Goal: Information Seeking & Learning: Learn about a topic

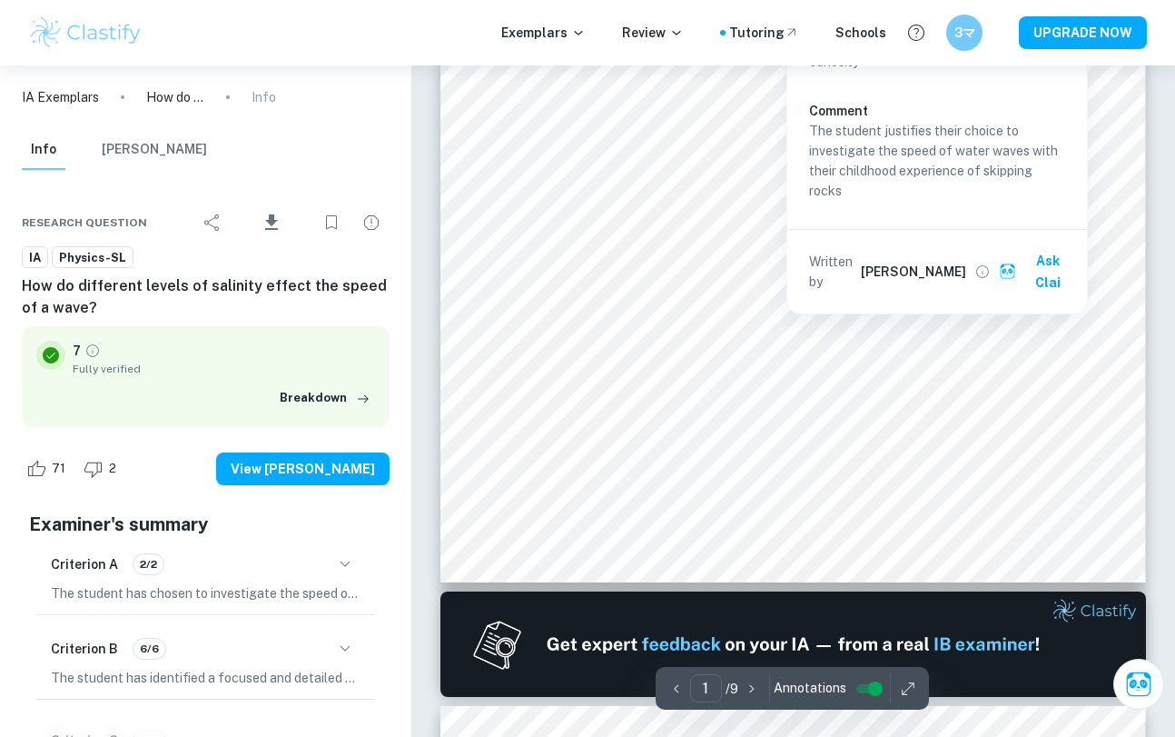
scroll to position [550, 0]
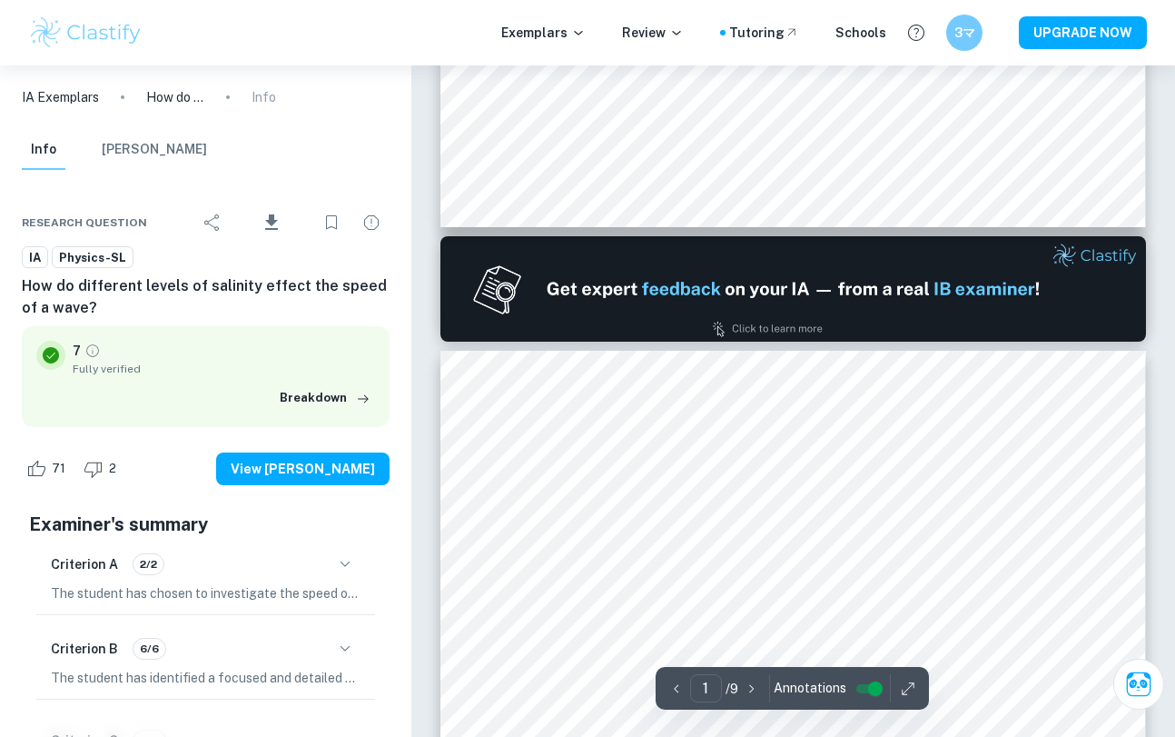
type input "2"
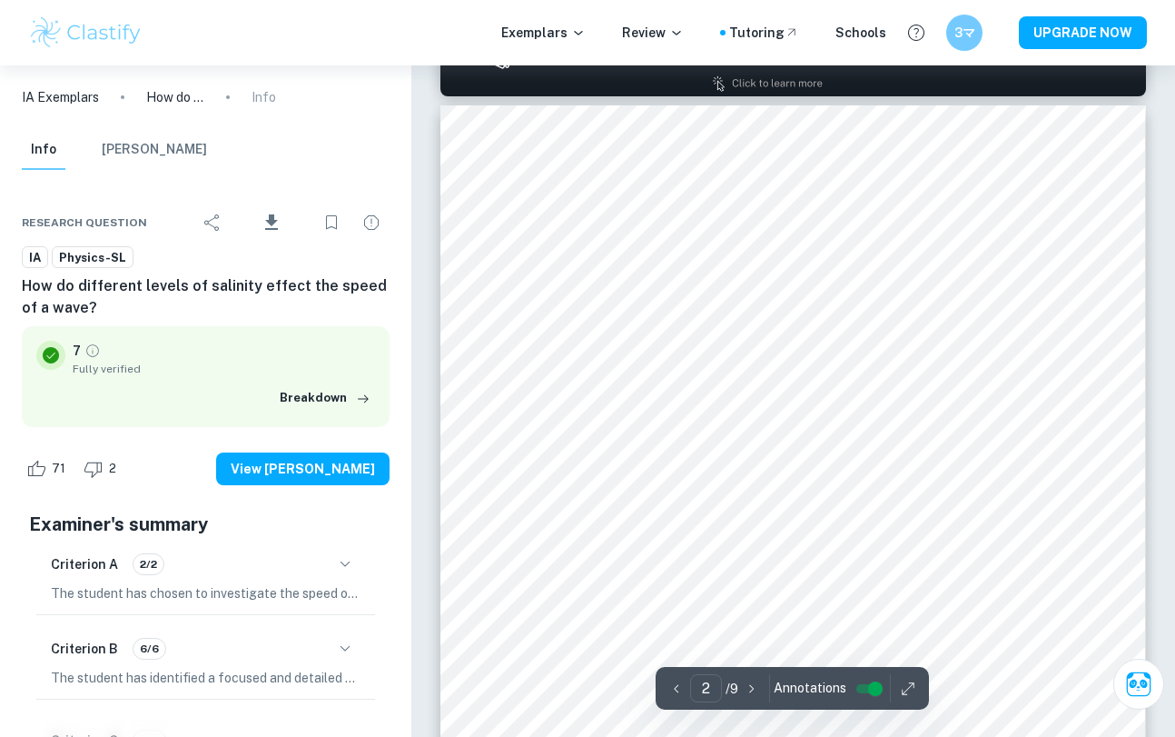
scroll to position [1021, 0]
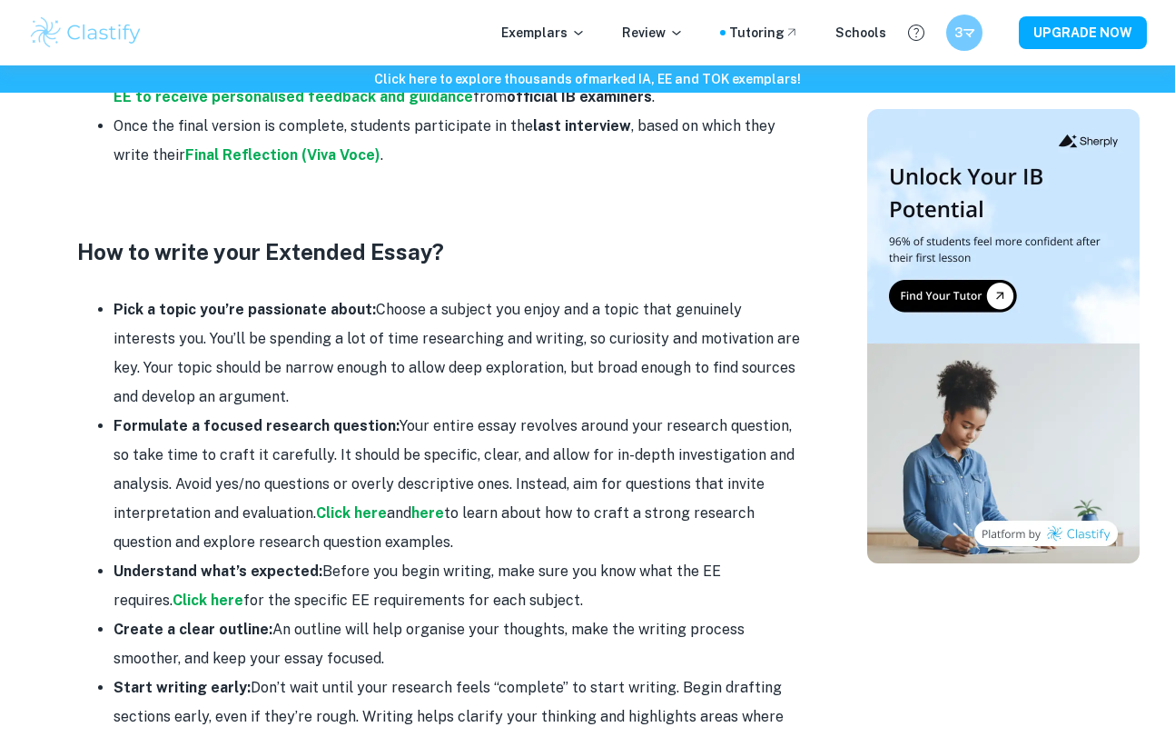
scroll to position [1507, 0]
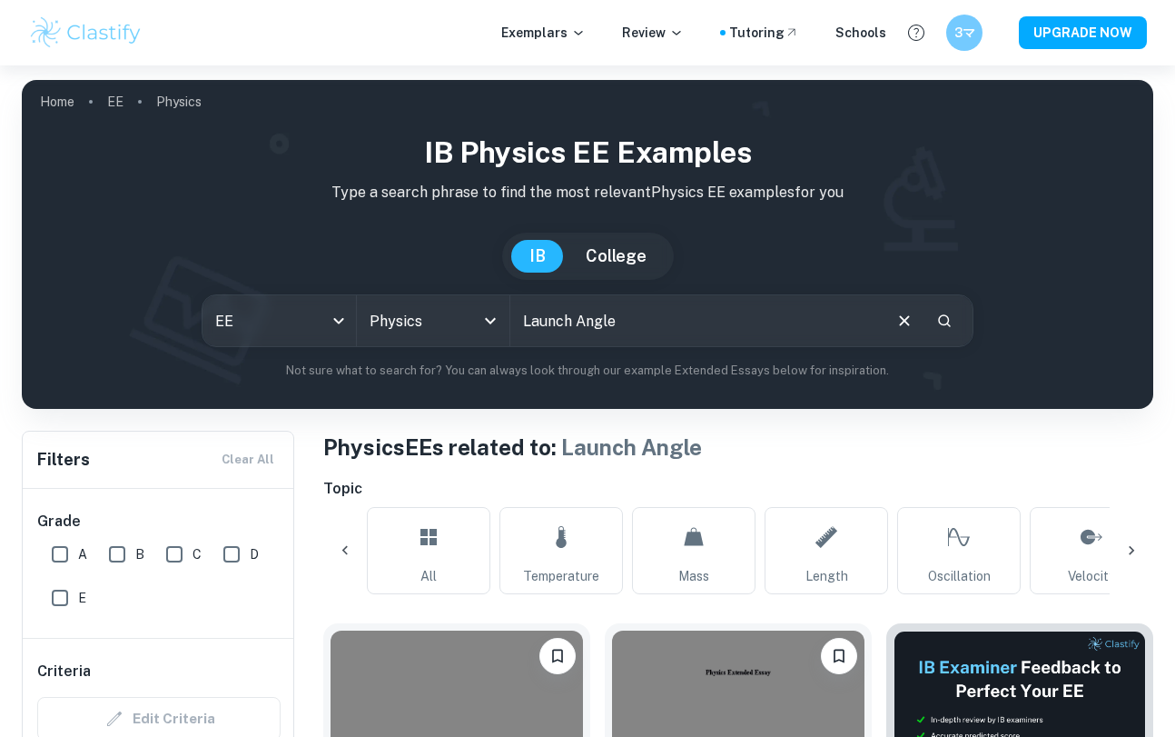
scroll to position [0, 1459]
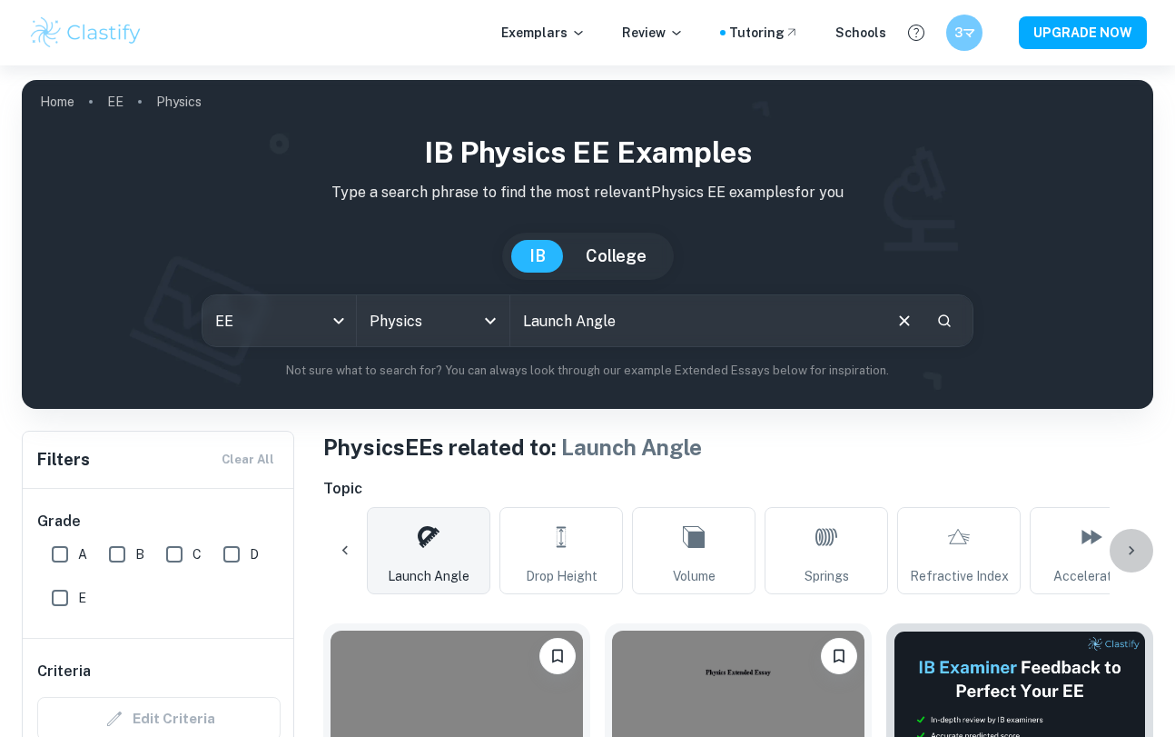
click at [1132, 547] on icon at bounding box center [1131, 550] width 5 height 9
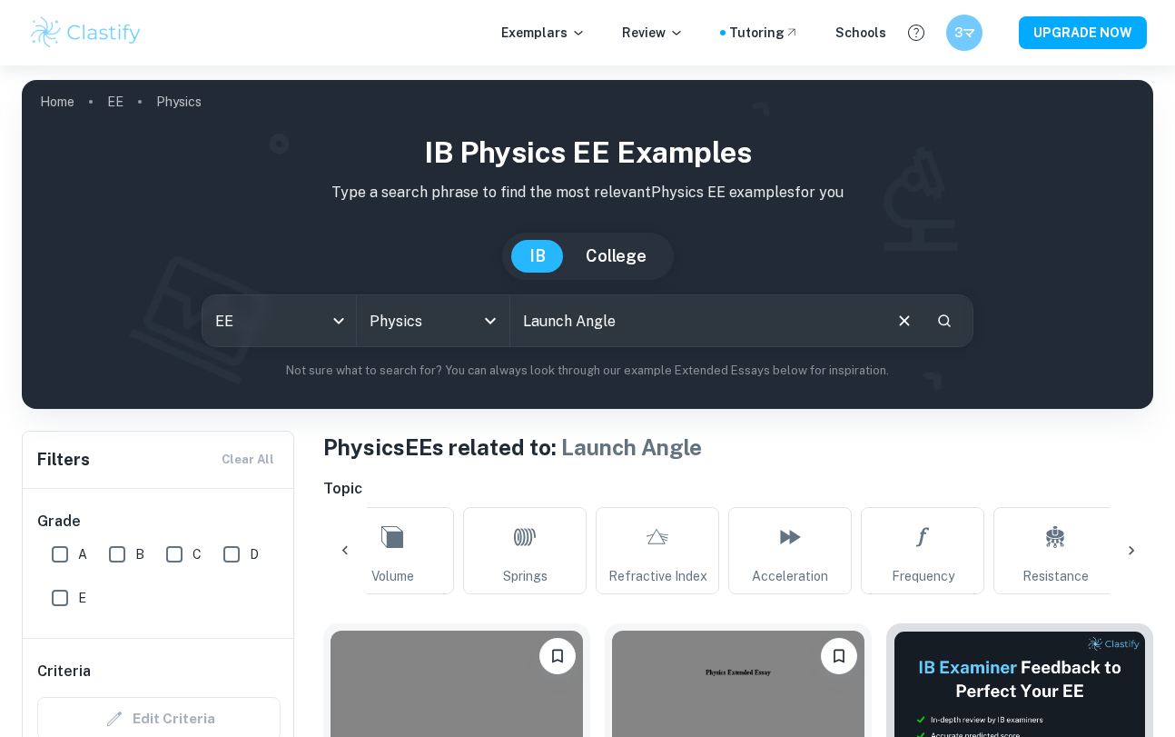
scroll to position [0, 2033]
click at [1132, 547] on div "All Temperature Mass Length Oscillation Velocity Pressure Density Force Viscosi…" at bounding box center [738, 550] width 830 height 87
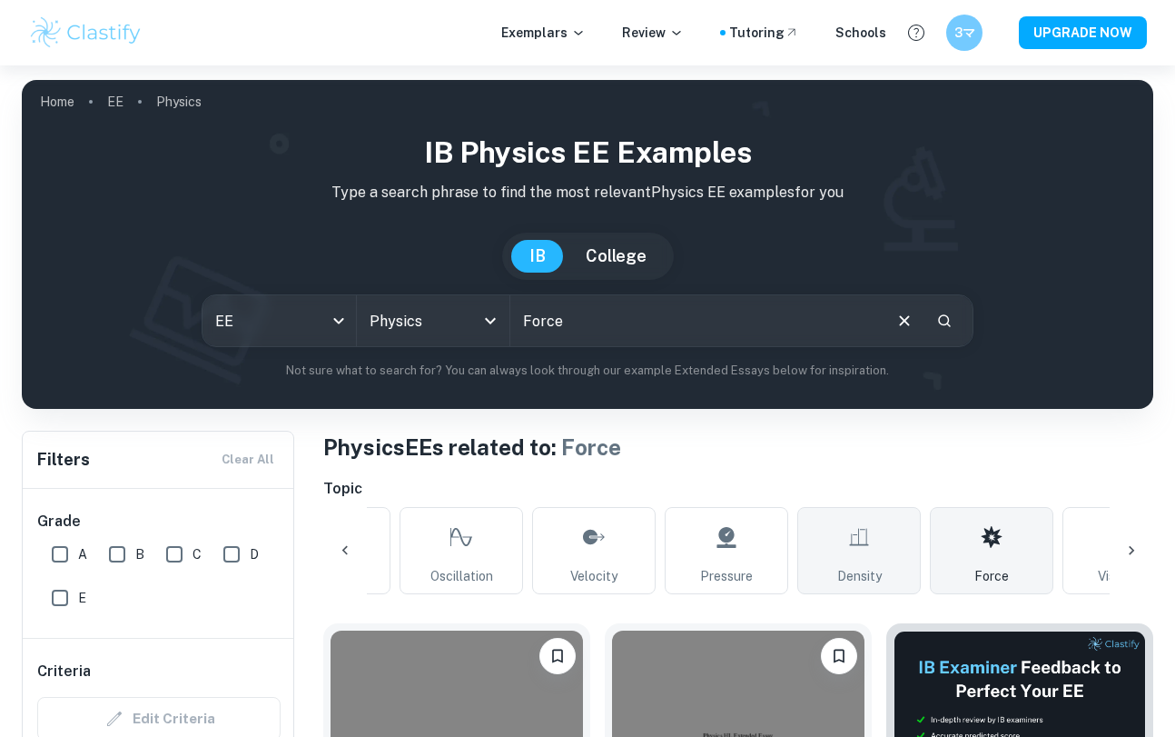
scroll to position [0, 494]
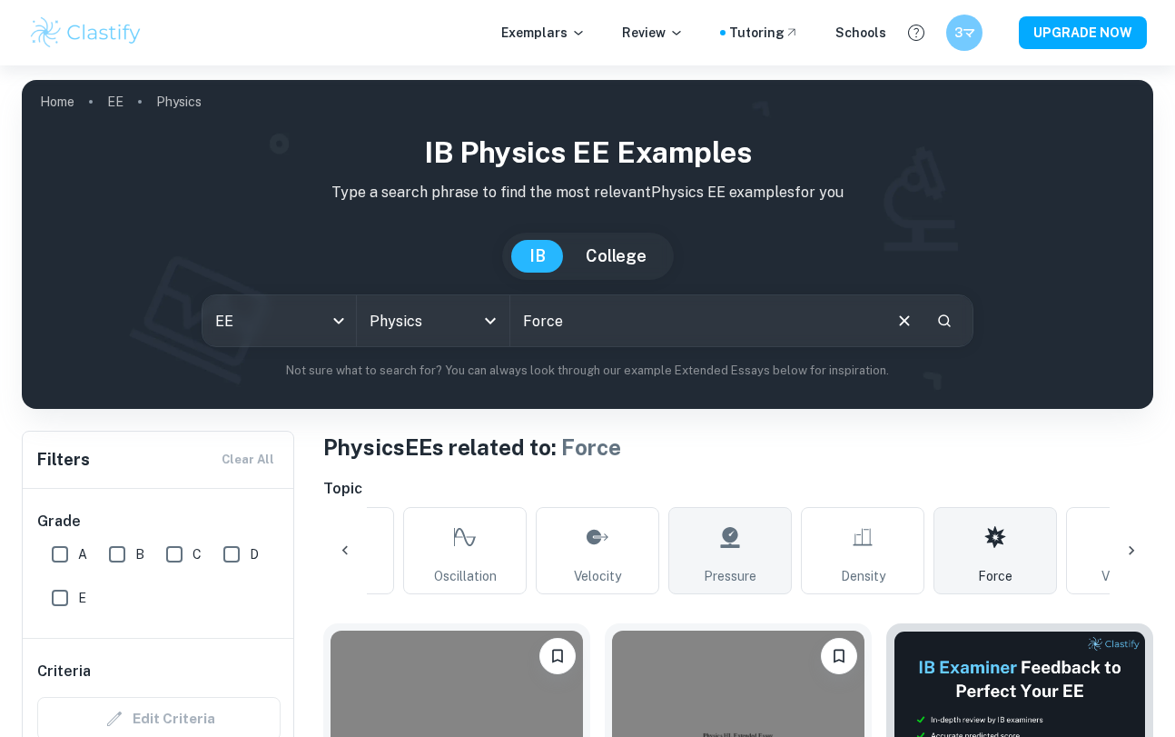
click at [709, 560] on link "Pressure" at bounding box center [730, 550] width 124 height 87
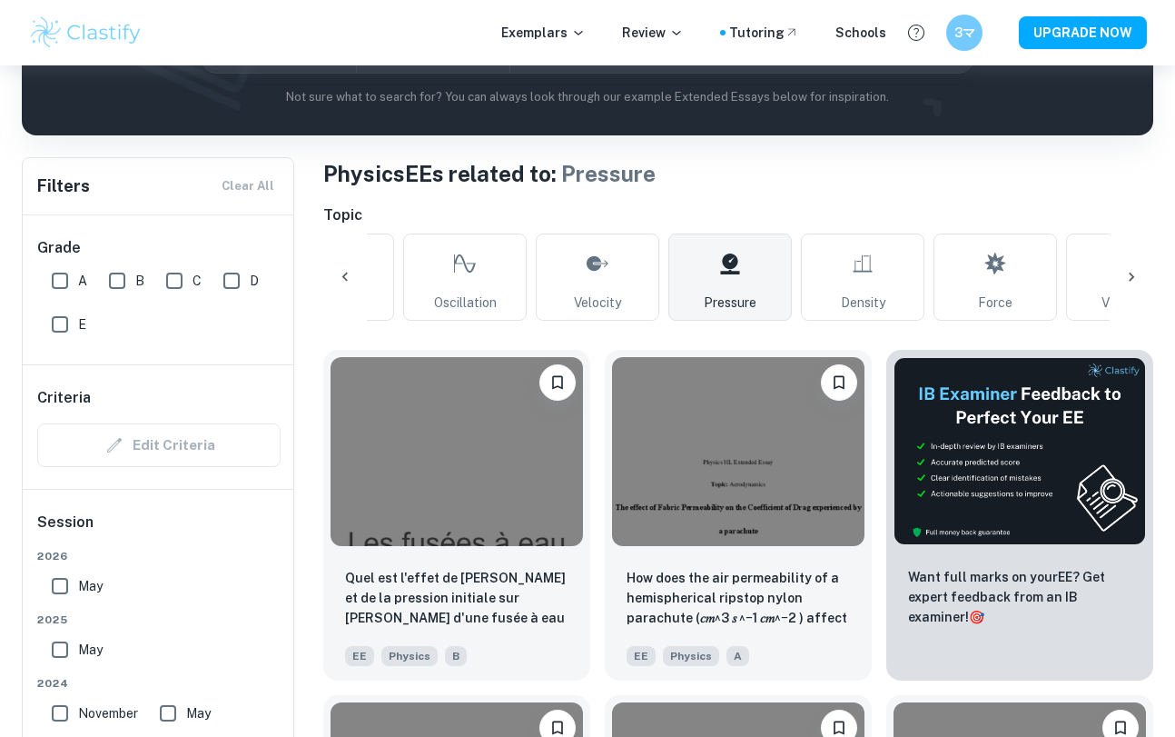
scroll to position [48, 0]
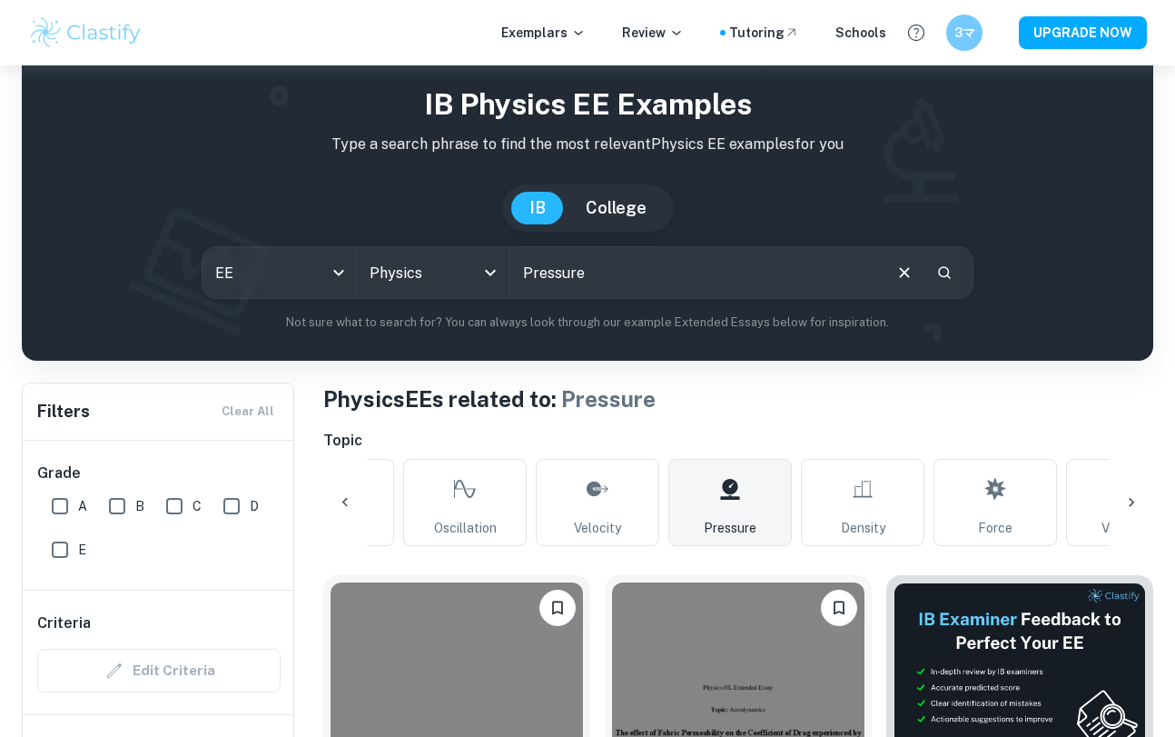
click at [728, 536] on span "Pressure" at bounding box center [730, 528] width 53 height 20
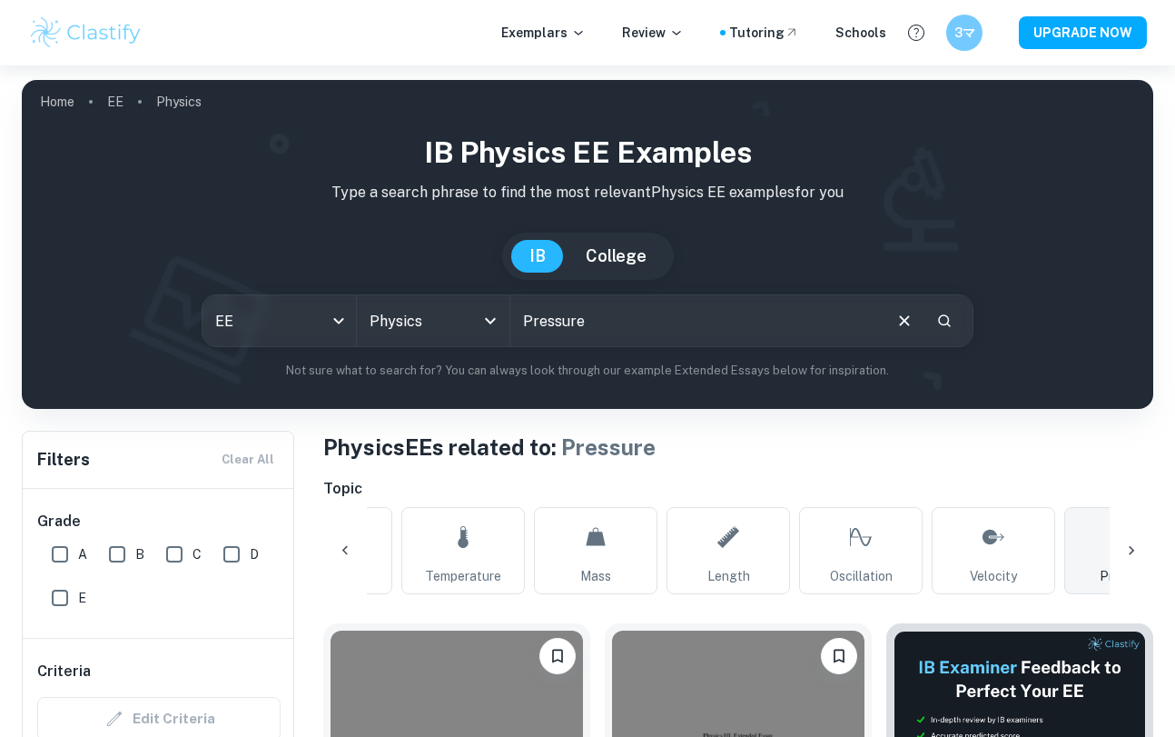
scroll to position [0, 0]
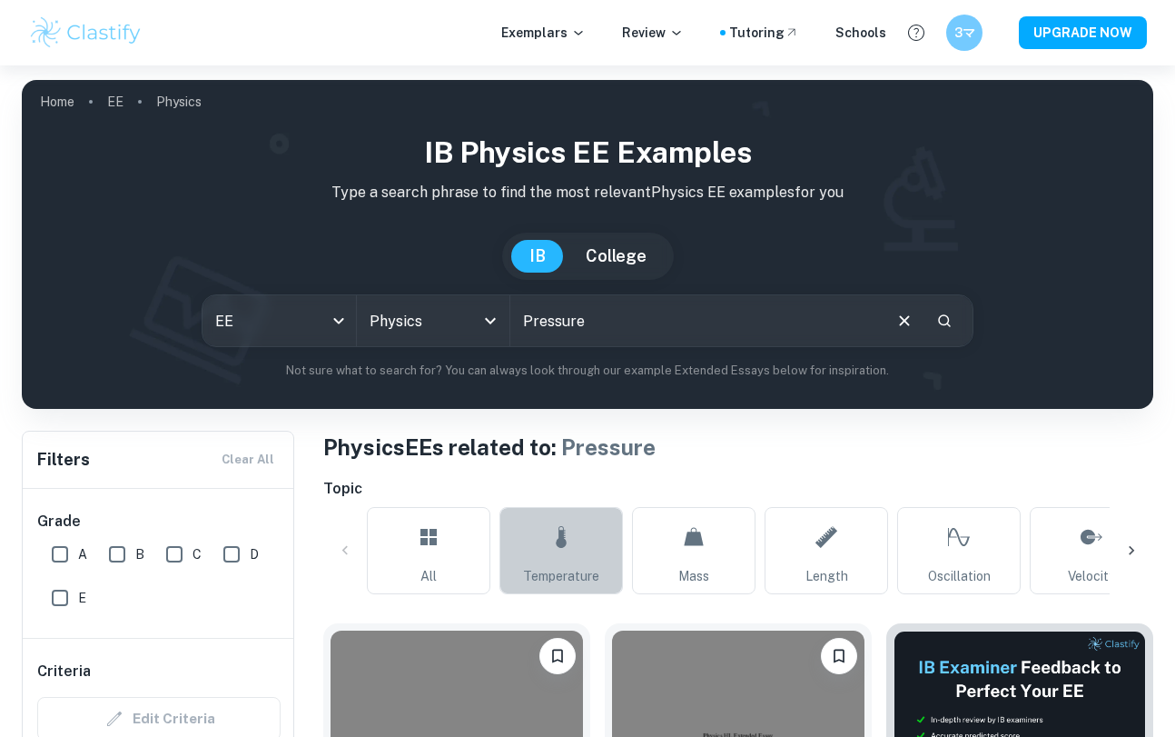
click at [535, 546] on link "Temperature" at bounding box center [562, 550] width 124 height 87
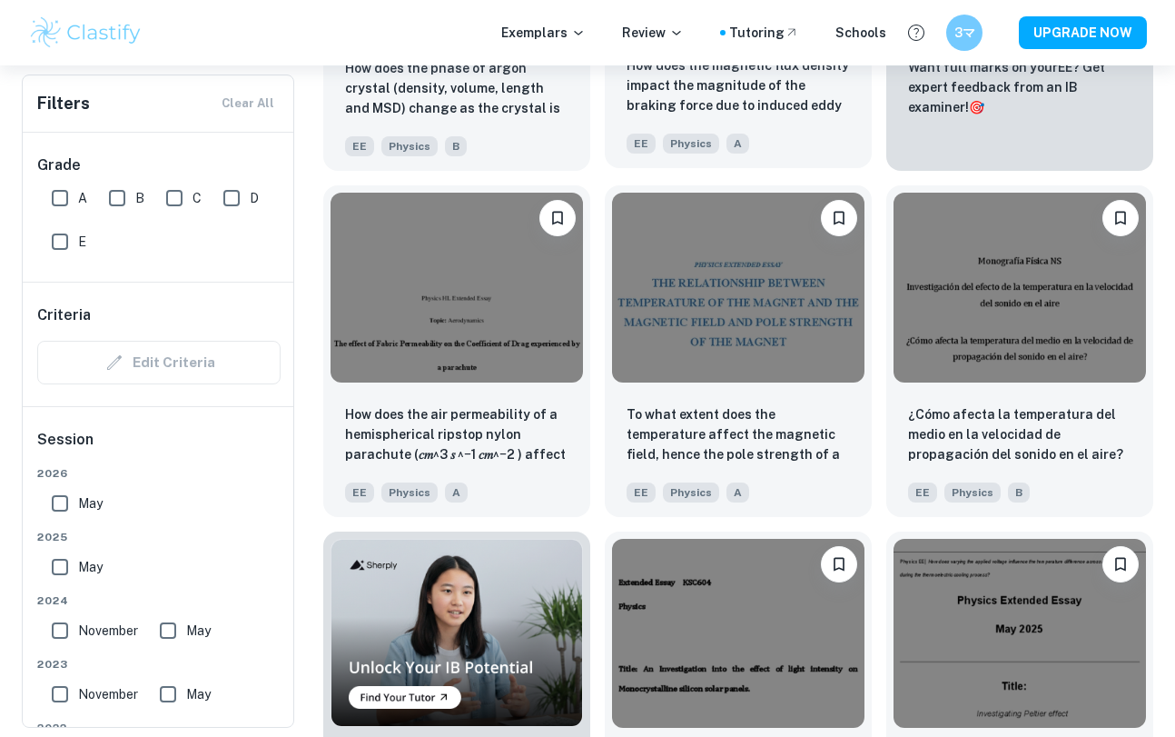
scroll to position [913, 0]
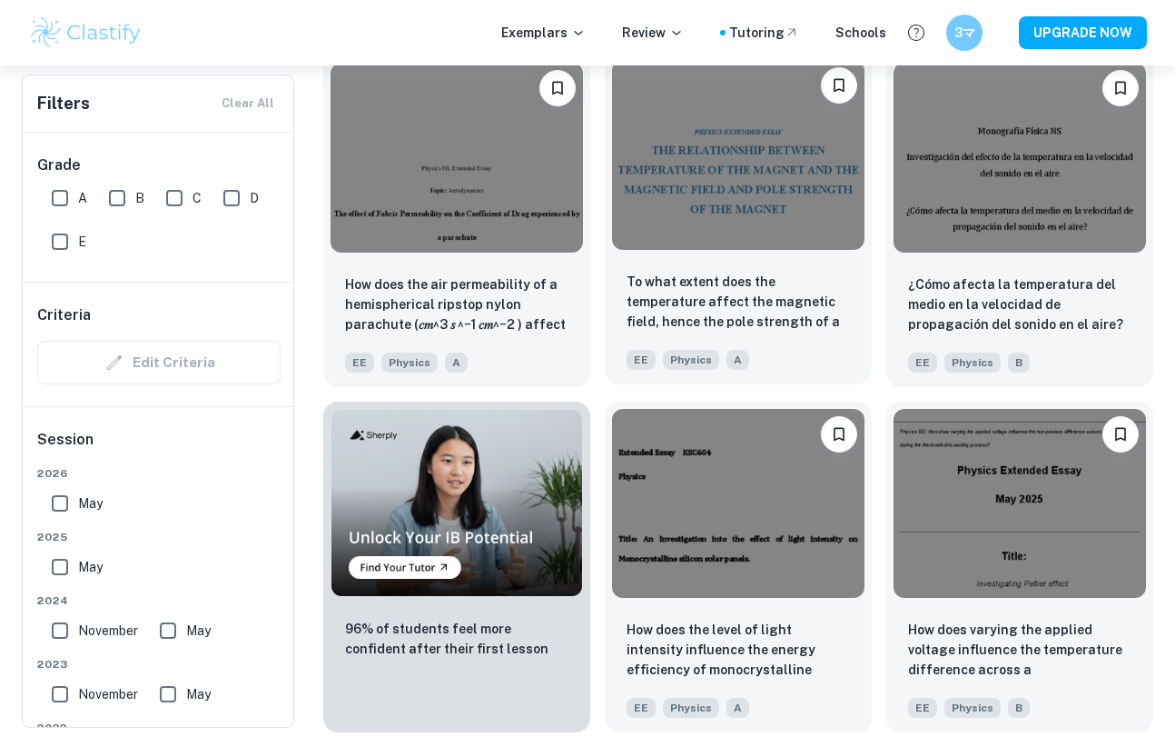
click at [686, 185] on img at bounding box center [738, 154] width 252 height 189
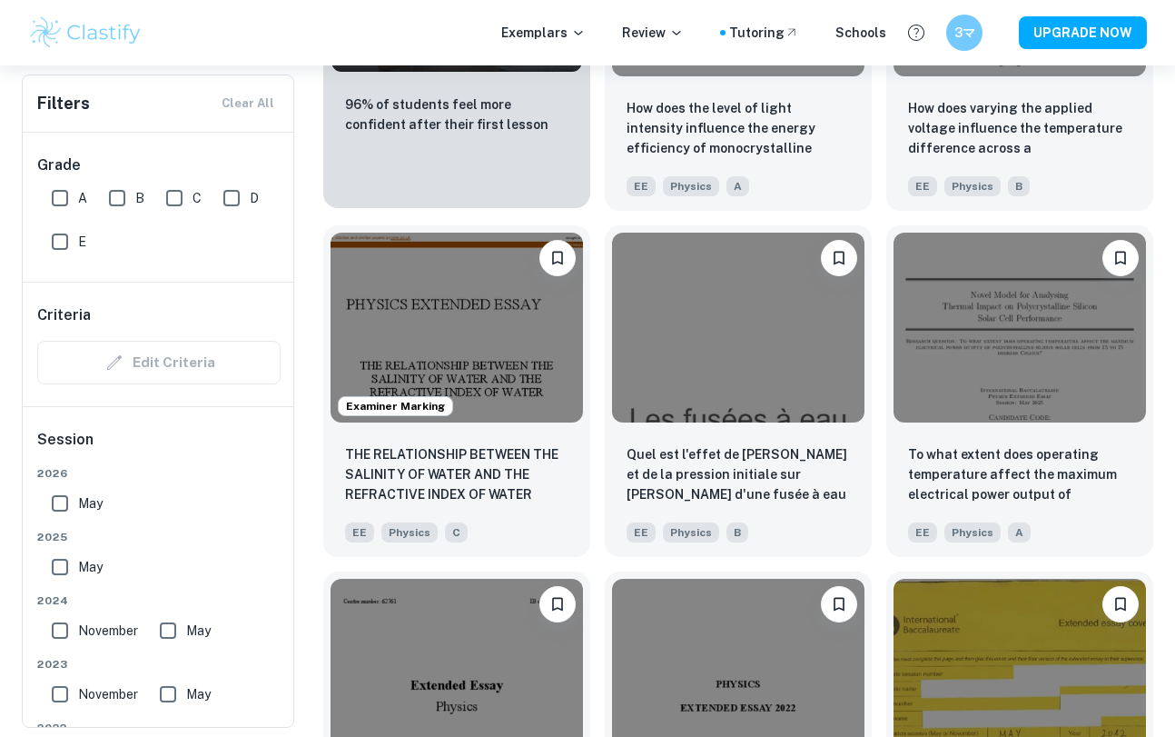
scroll to position [1436, 0]
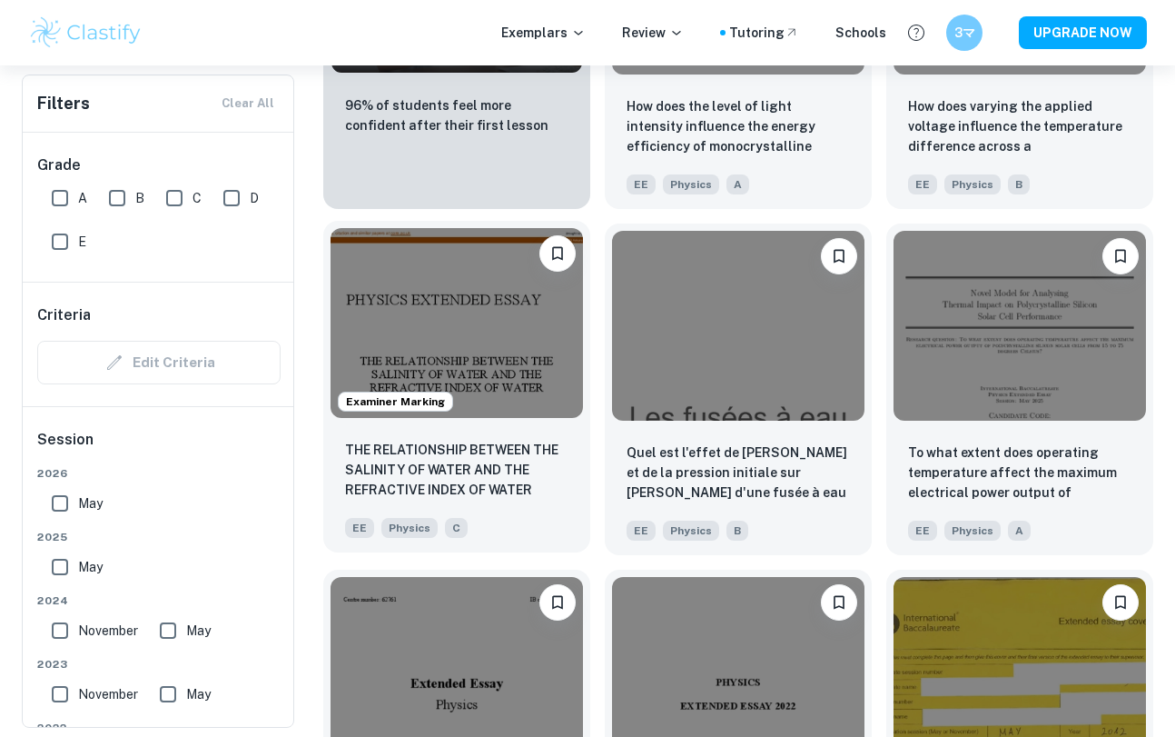
click at [411, 314] on img at bounding box center [457, 322] width 252 height 189
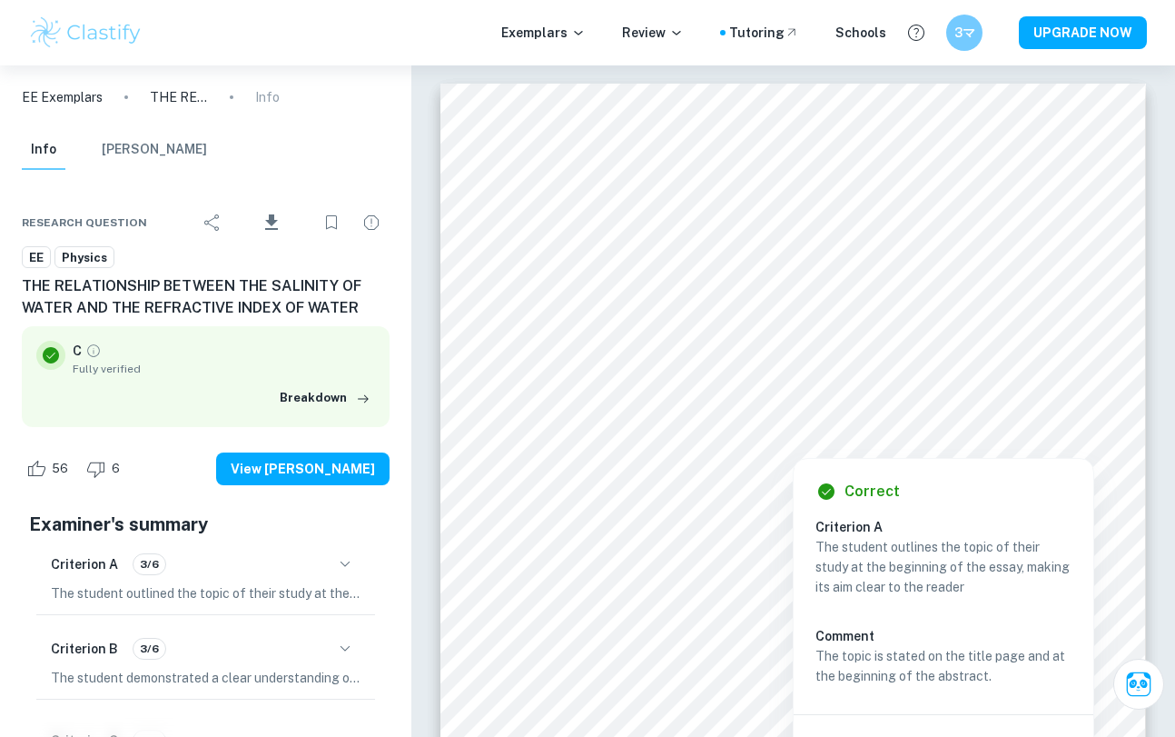
drag, startPoint x: 599, startPoint y: 450, endPoint x: 790, endPoint y: 432, distance: 191.5
click at [790, 432] on div at bounding box center [792, 437] width 387 height 31
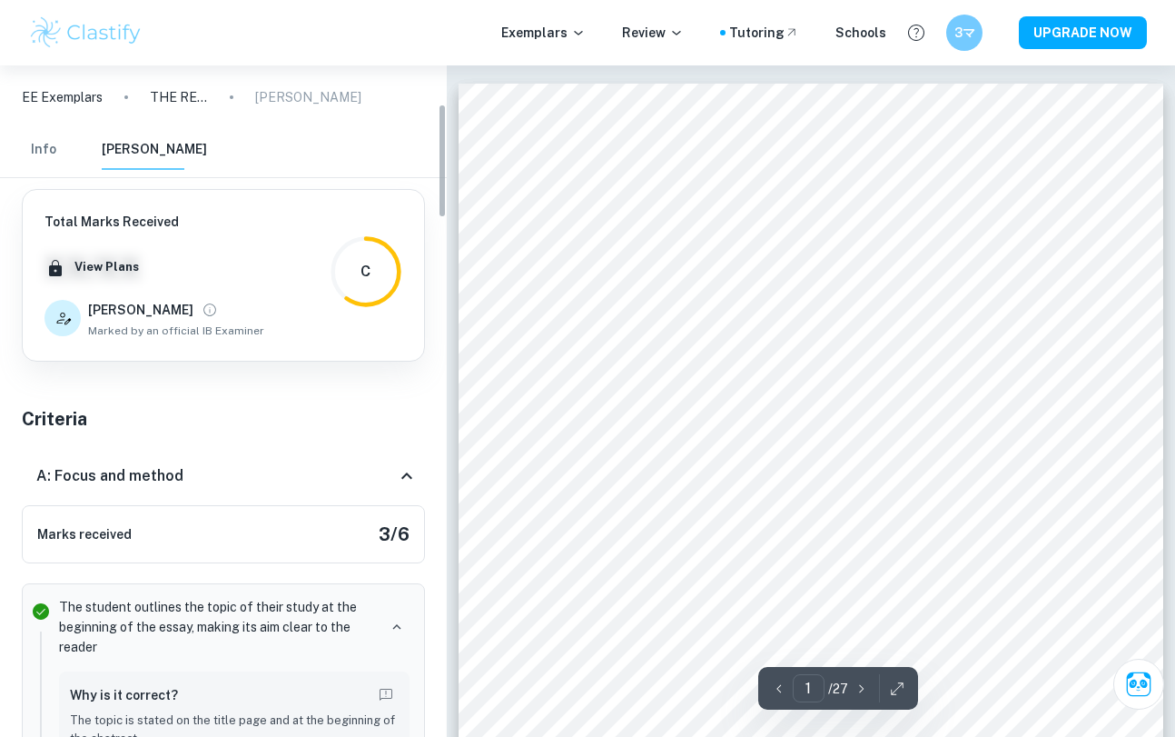
scroll to position [225, 0]
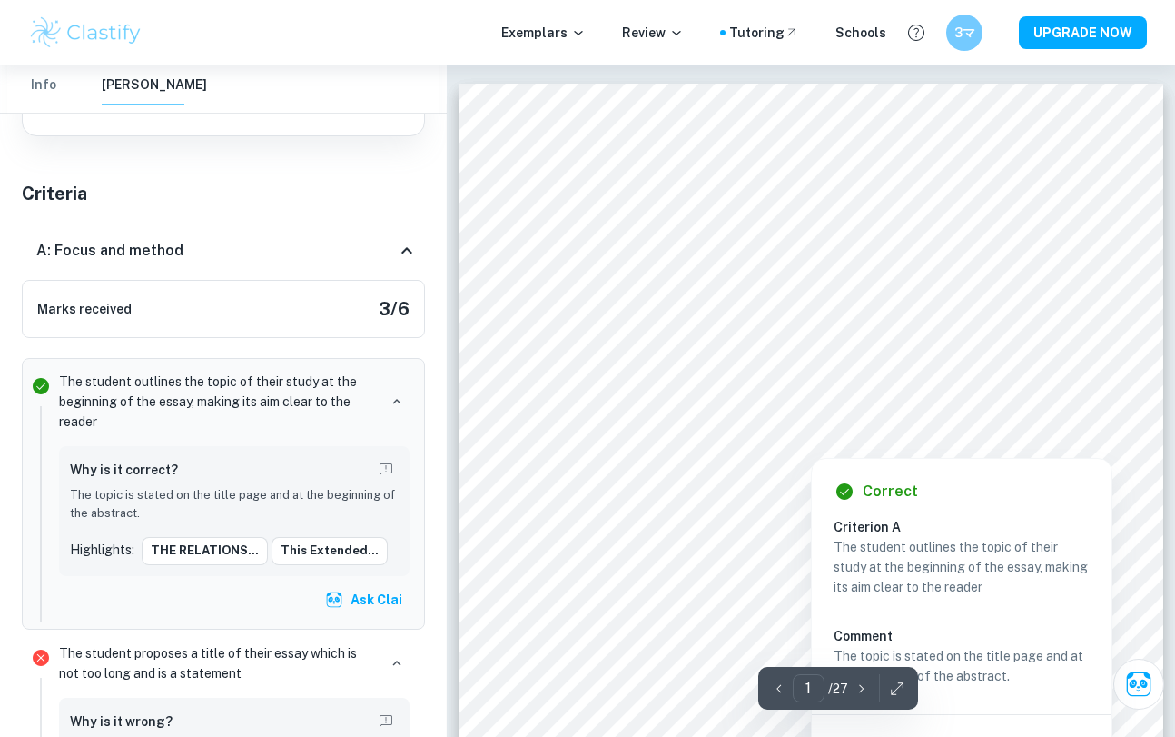
click at [739, 419] on div at bounding box center [809, 408] width 377 height 31
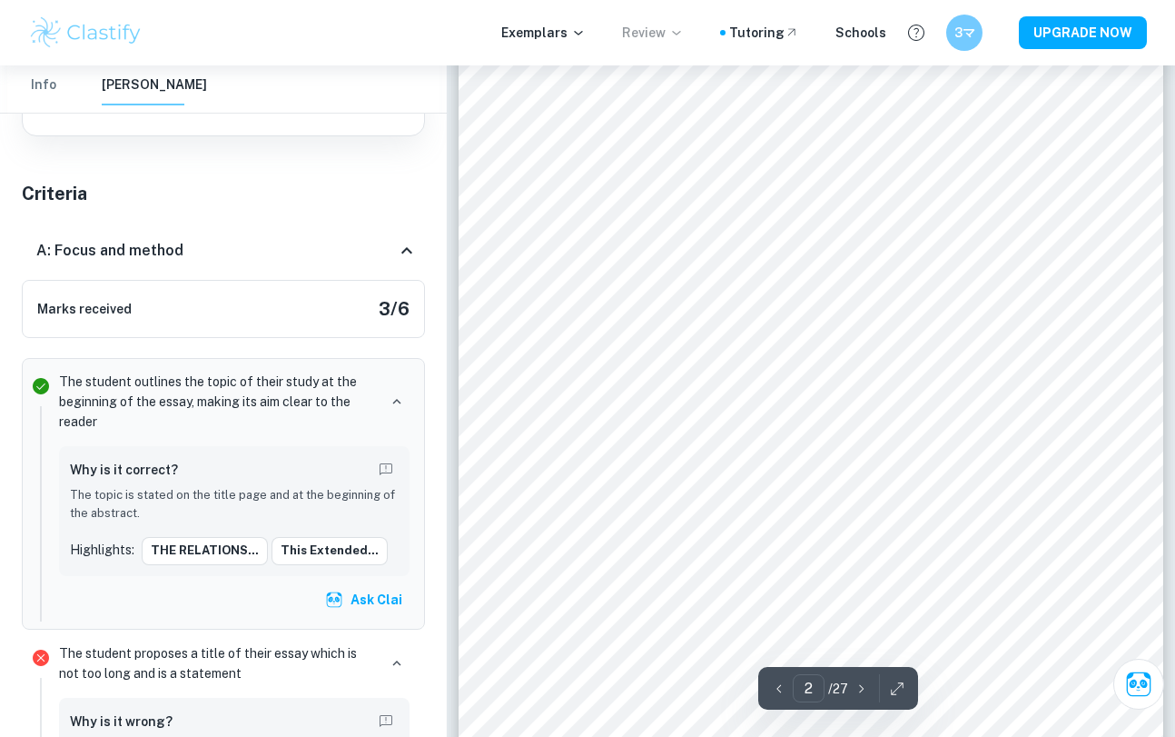
scroll to position [1263, 0]
click at [371, 603] on button "Ask Clai" at bounding box center [366, 599] width 88 height 33
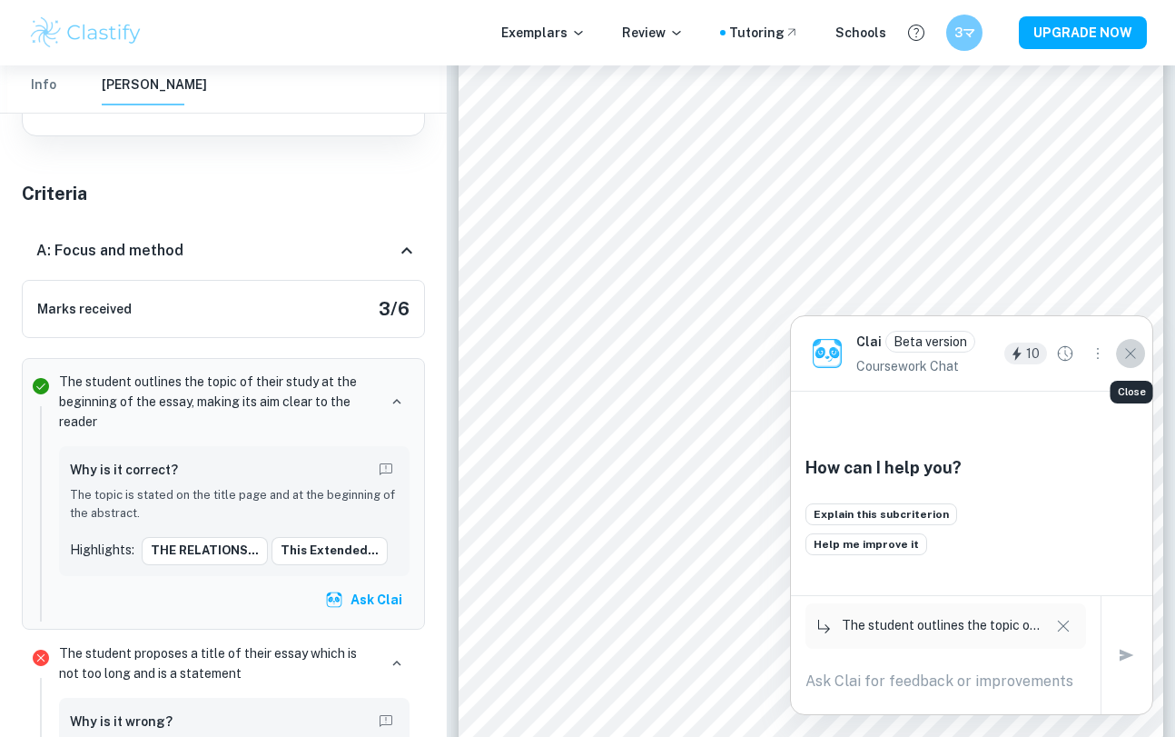
click at [1136, 346] on icon "Close" at bounding box center [1131, 353] width 20 height 20
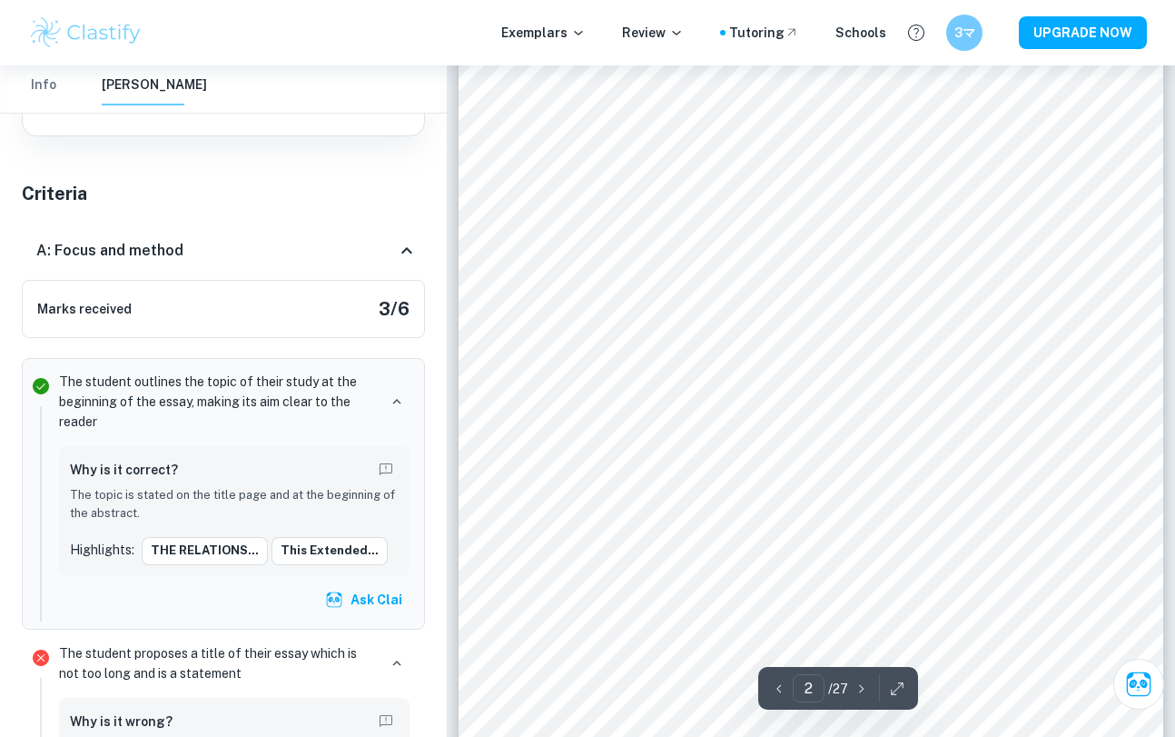
click at [126, 266] on div "A: Focus and method" at bounding box center [223, 251] width 403 height 58
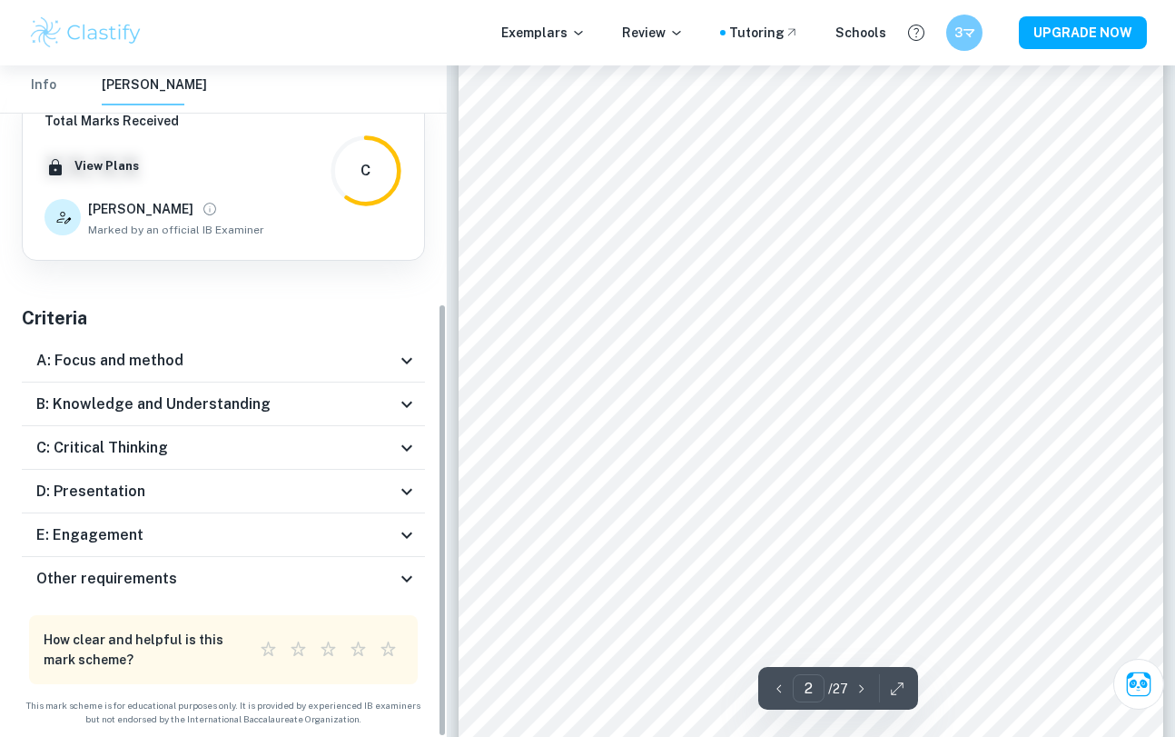
scroll to position [100, 0]
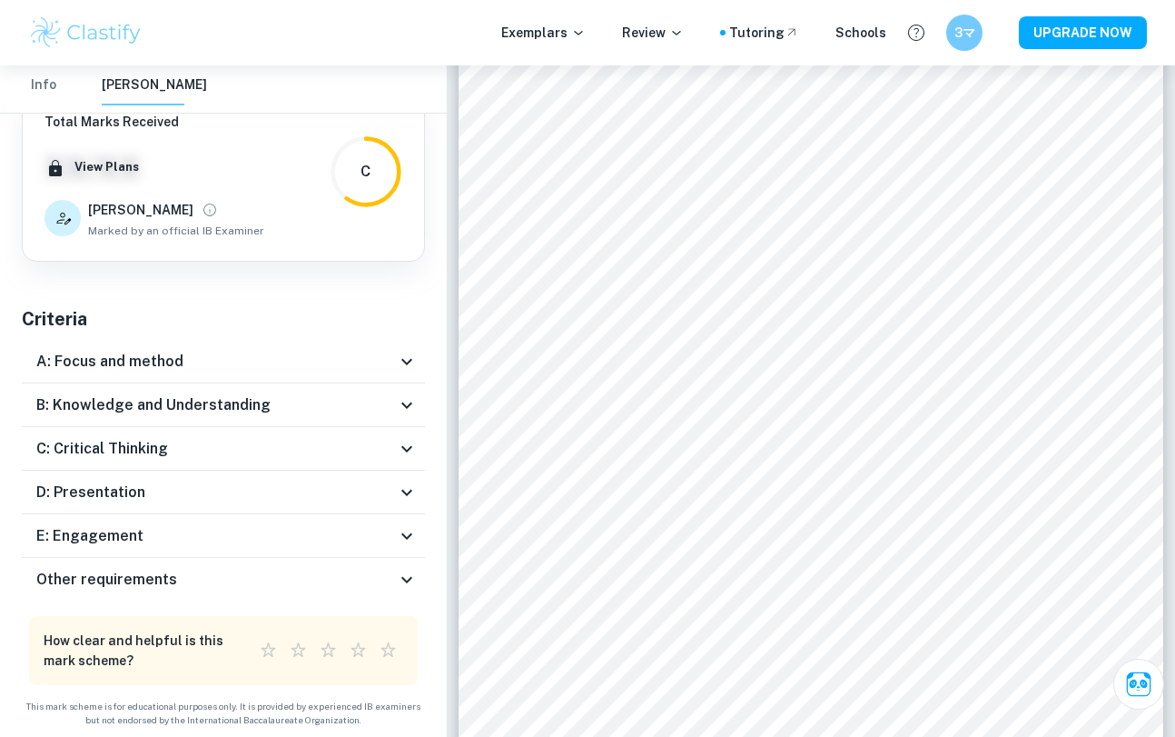
click at [158, 361] on h6 "A: Focus and method" at bounding box center [109, 362] width 147 height 22
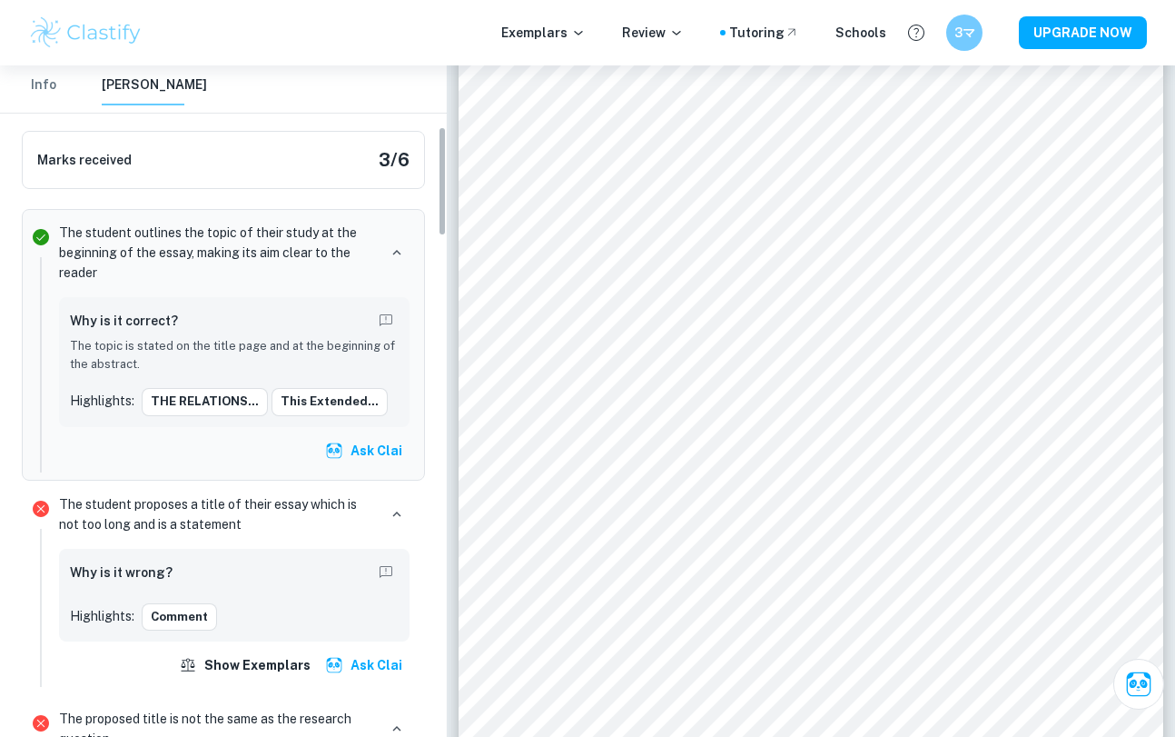
scroll to position [377, 0]
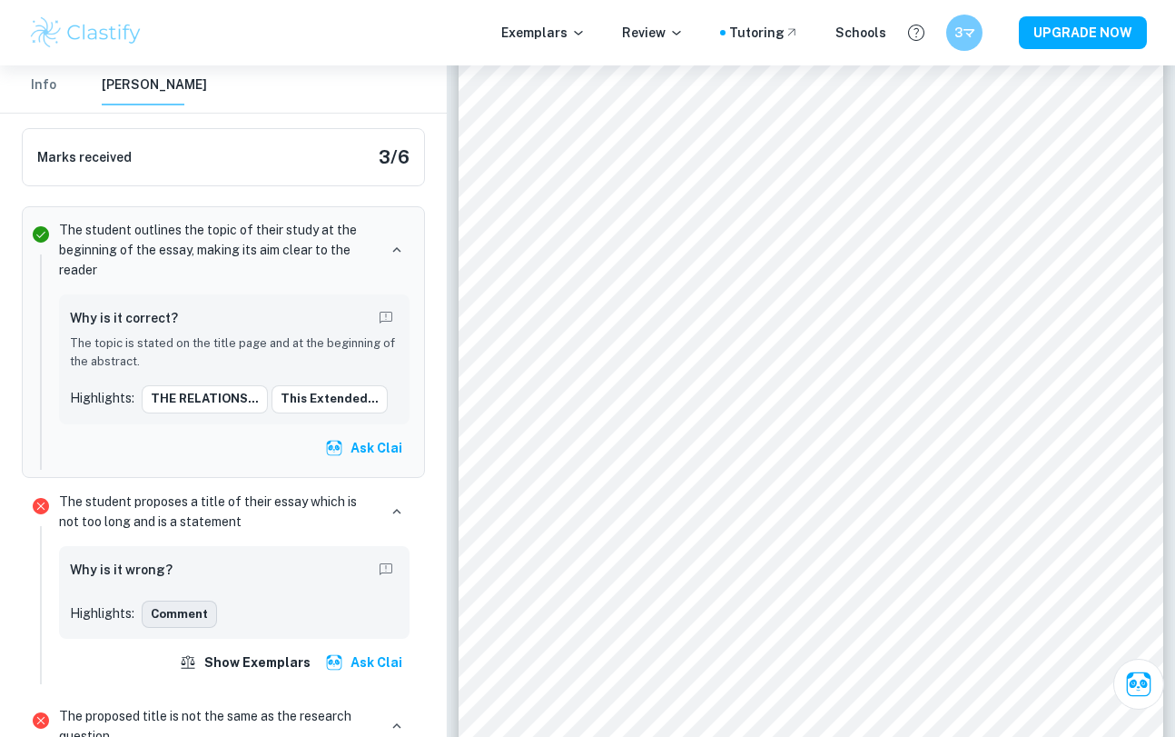
click at [168, 616] on button "Comment" at bounding box center [179, 613] width 75 height 27
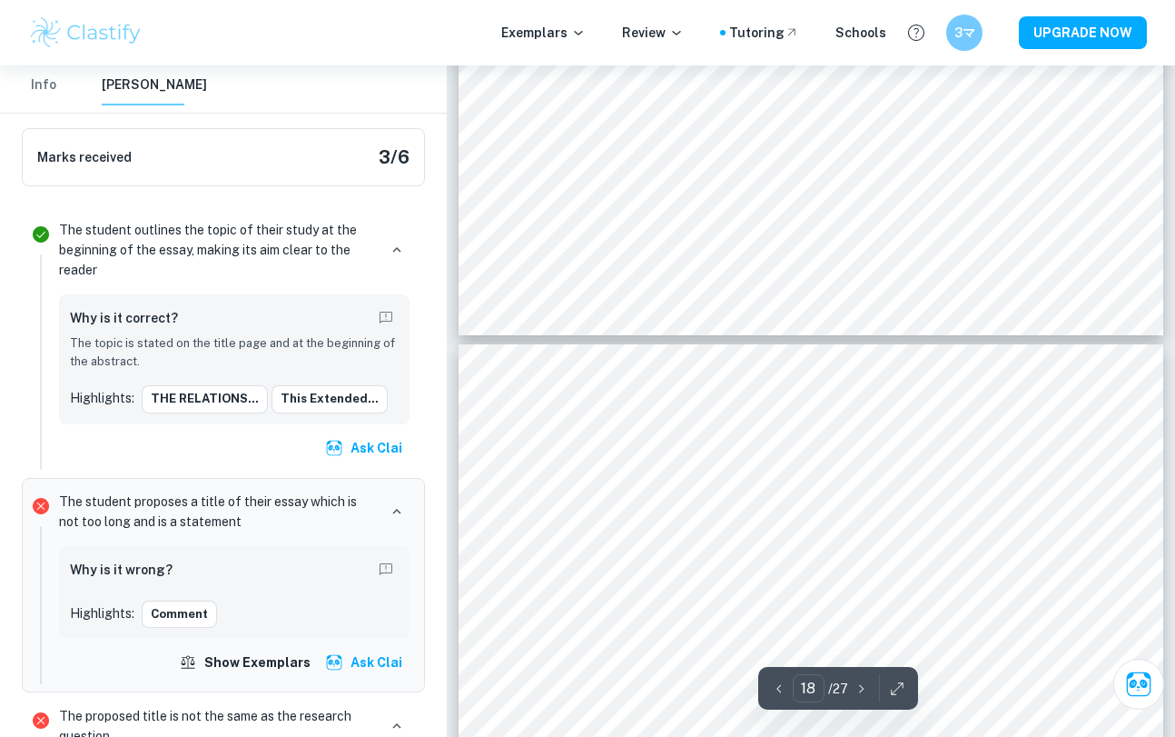
scroll to position [17551, 0]
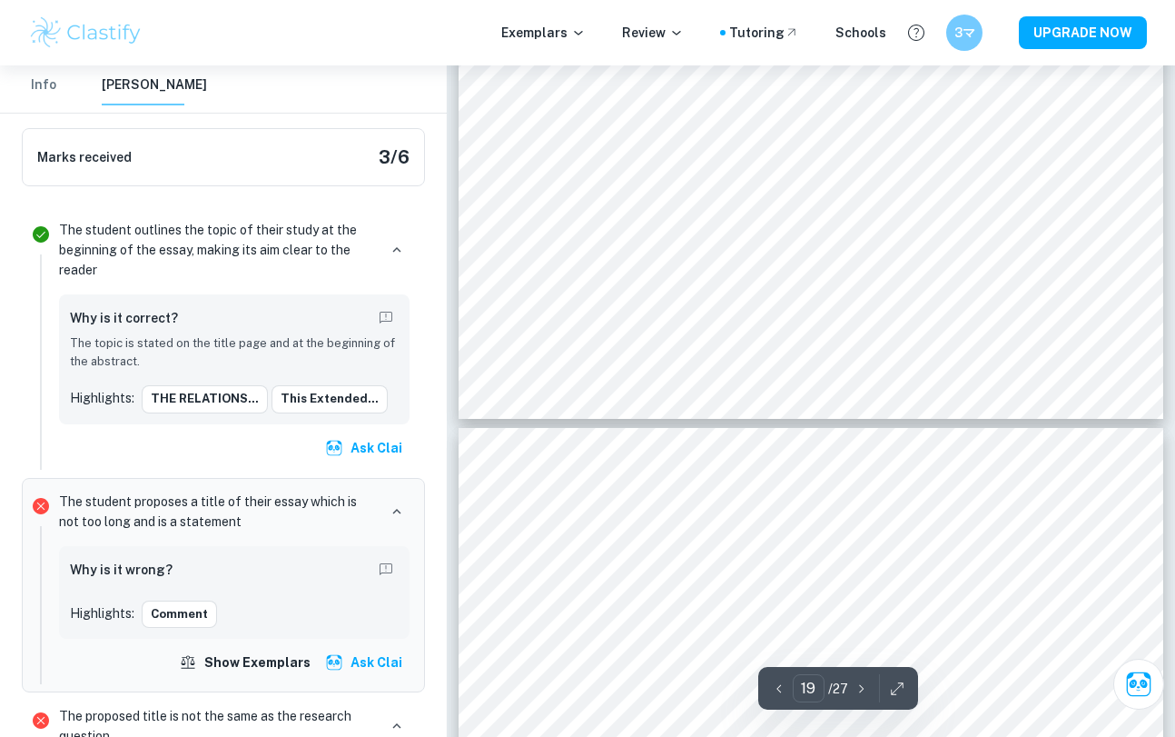
type input "20"
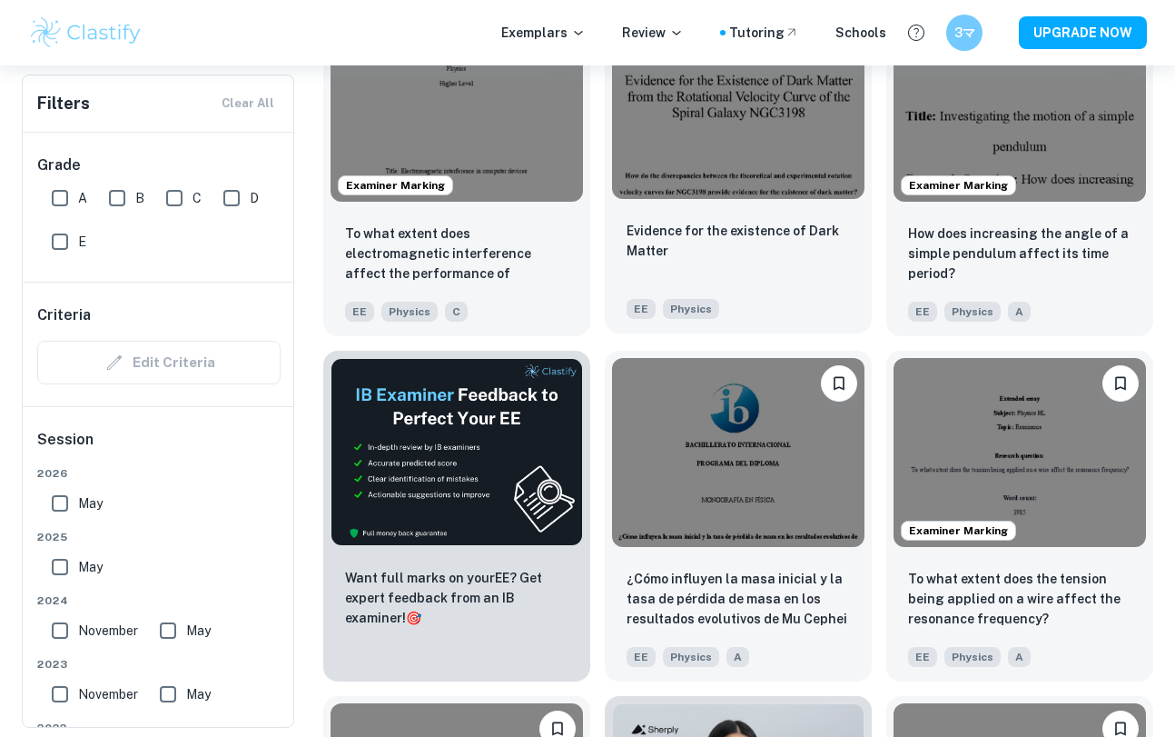
scroll to position [8166, 0]
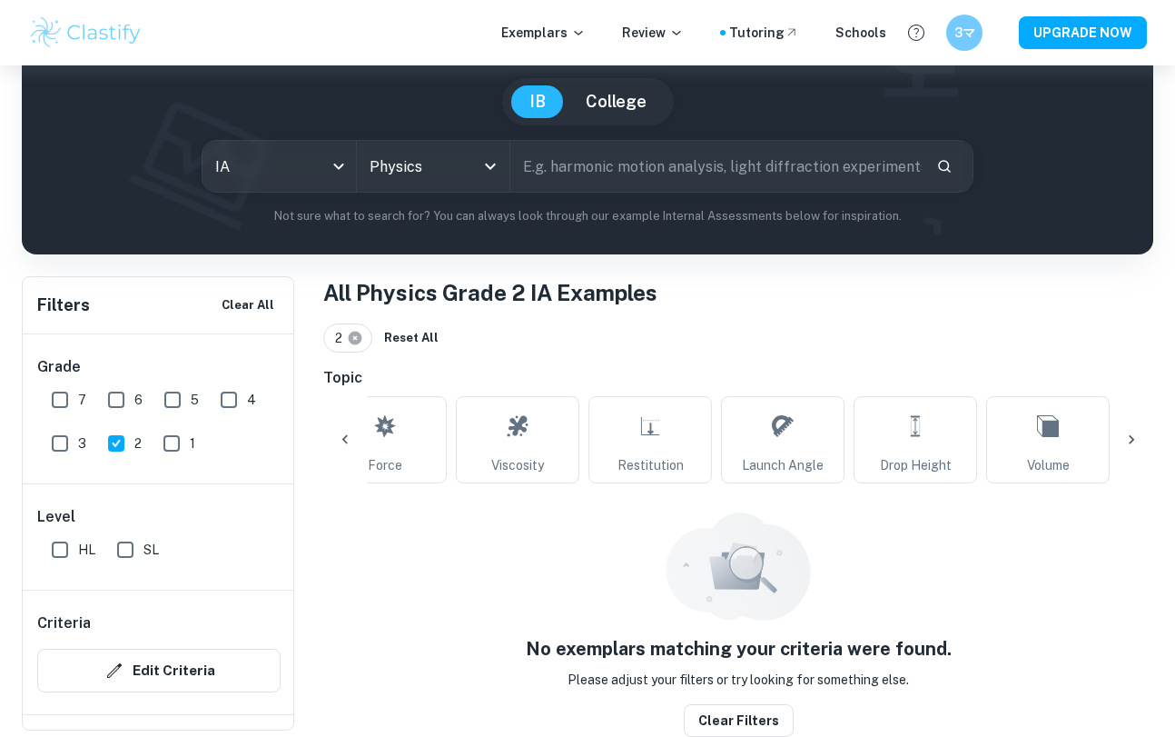
click at [356, 333] on icon at bounding box center [356, 339] width 14 height 14
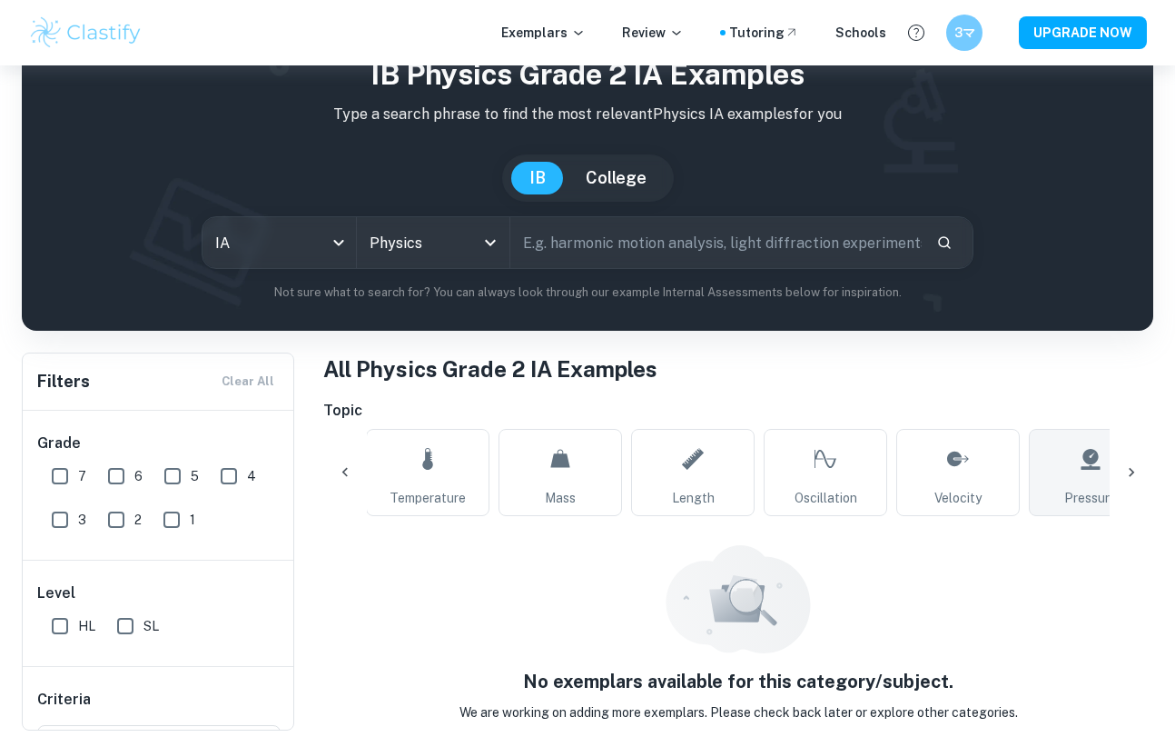
scroll to position [0, 131]
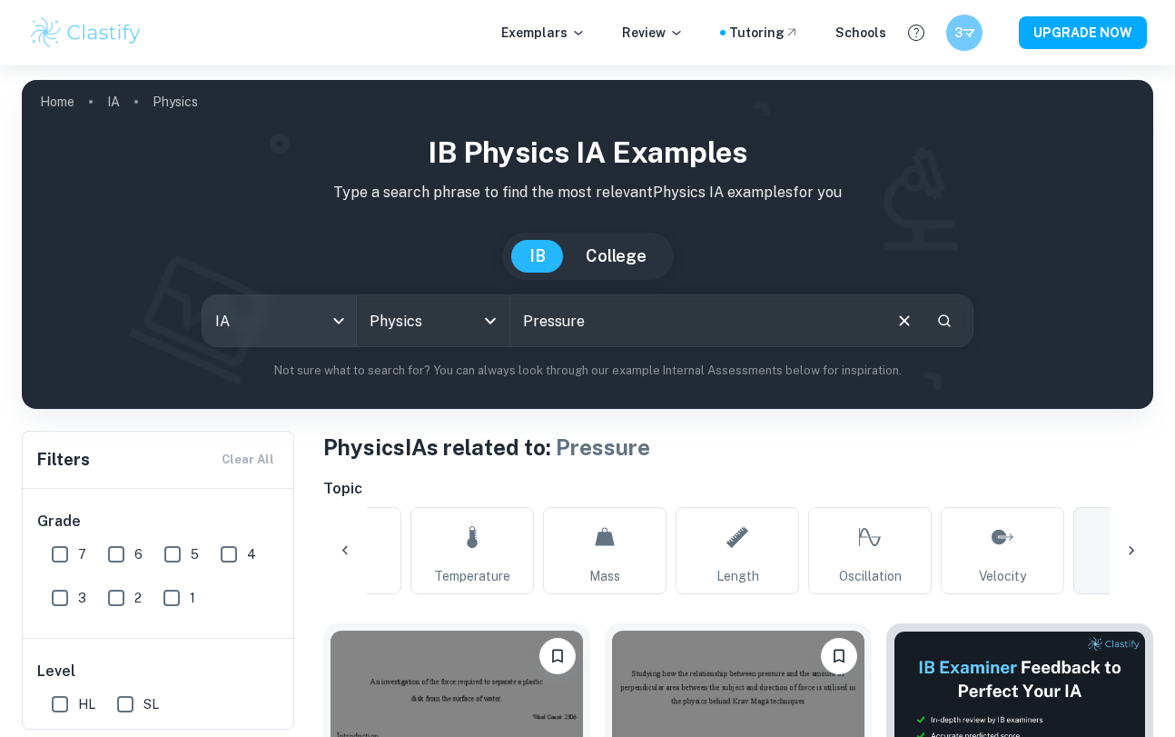
click at [347, 321] on body "We value your privacy We use cookies to enhance your browsing experience, serve…" at bounding box center [587, 433] width 1175 height 737
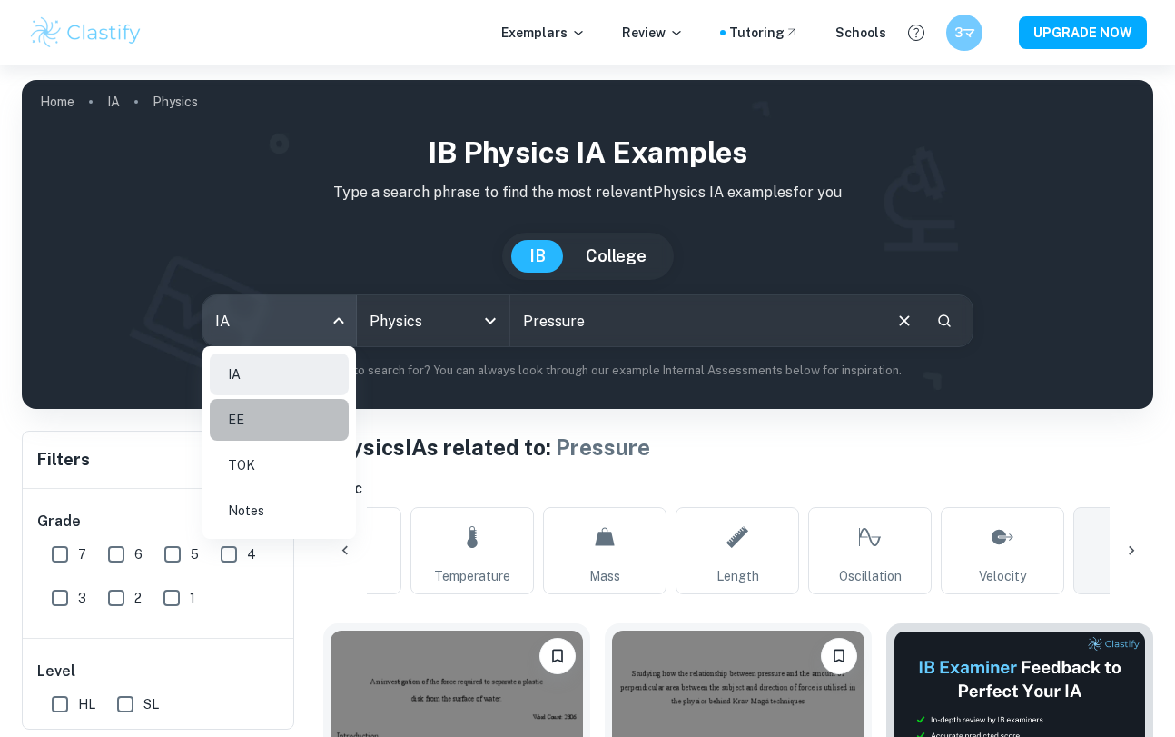
click at [289, 419] on li "EE" at bounding box center [279, 420] width 139 height 42
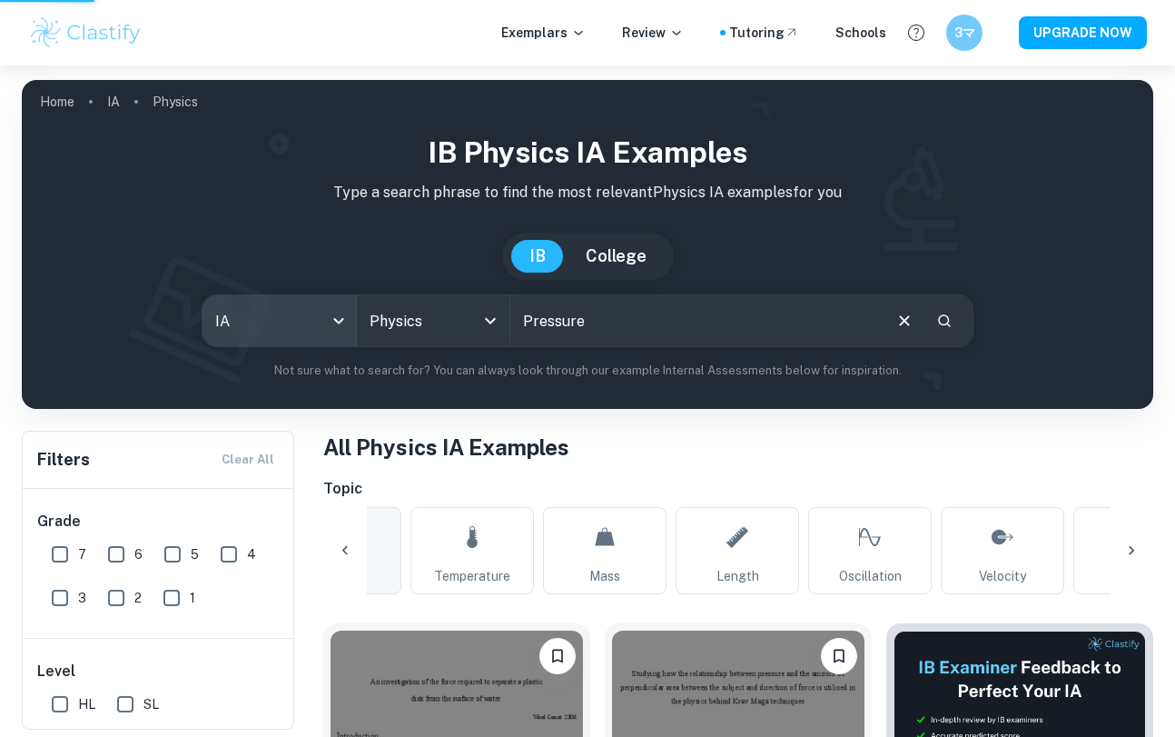
scroll to position [0, 5]
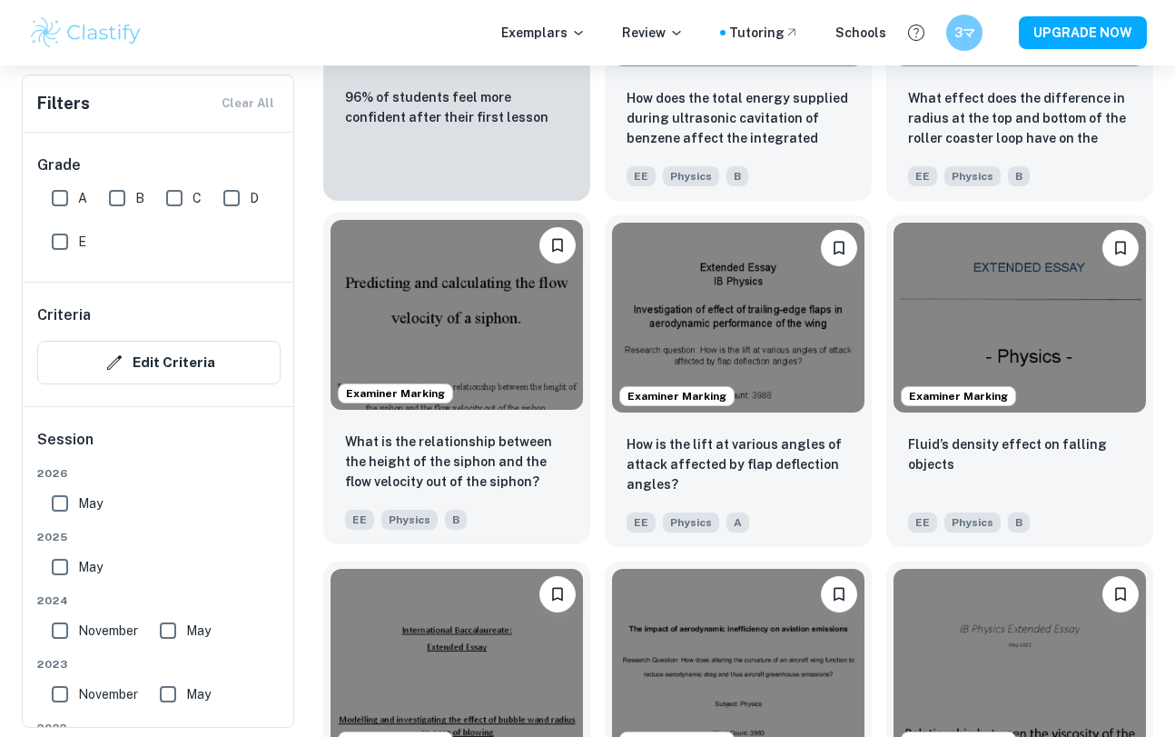
scroll to position [1412, 0]
